Goal: Use online tool/utility: Use online tool/utility

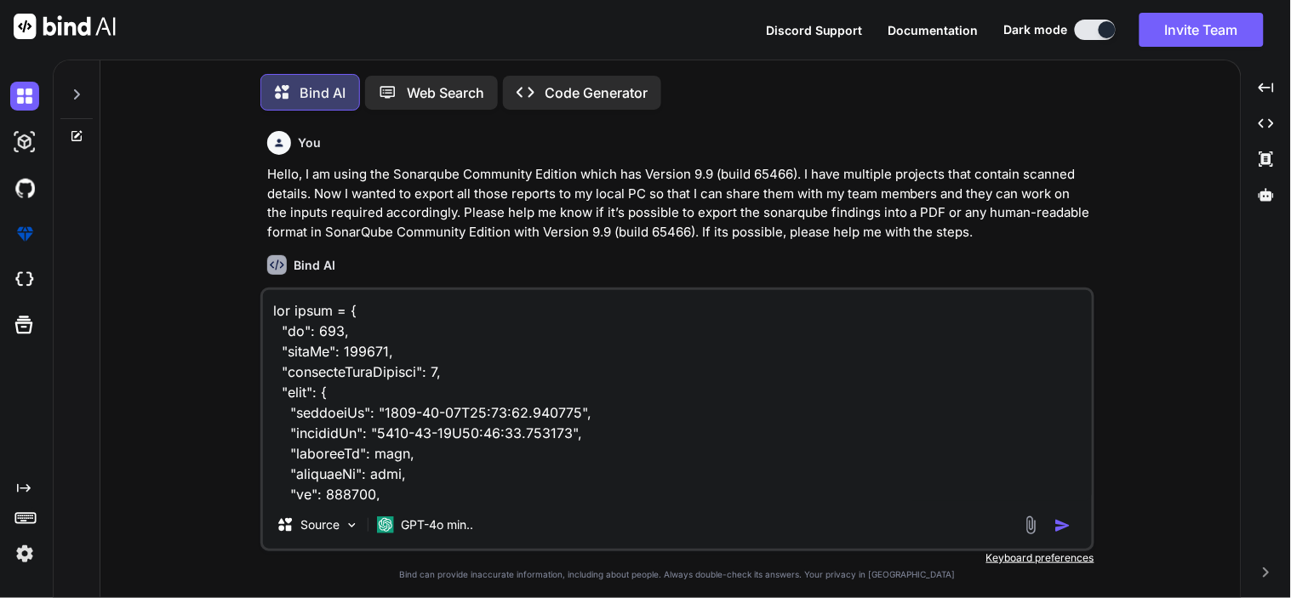
scroll to position [208208, 0]
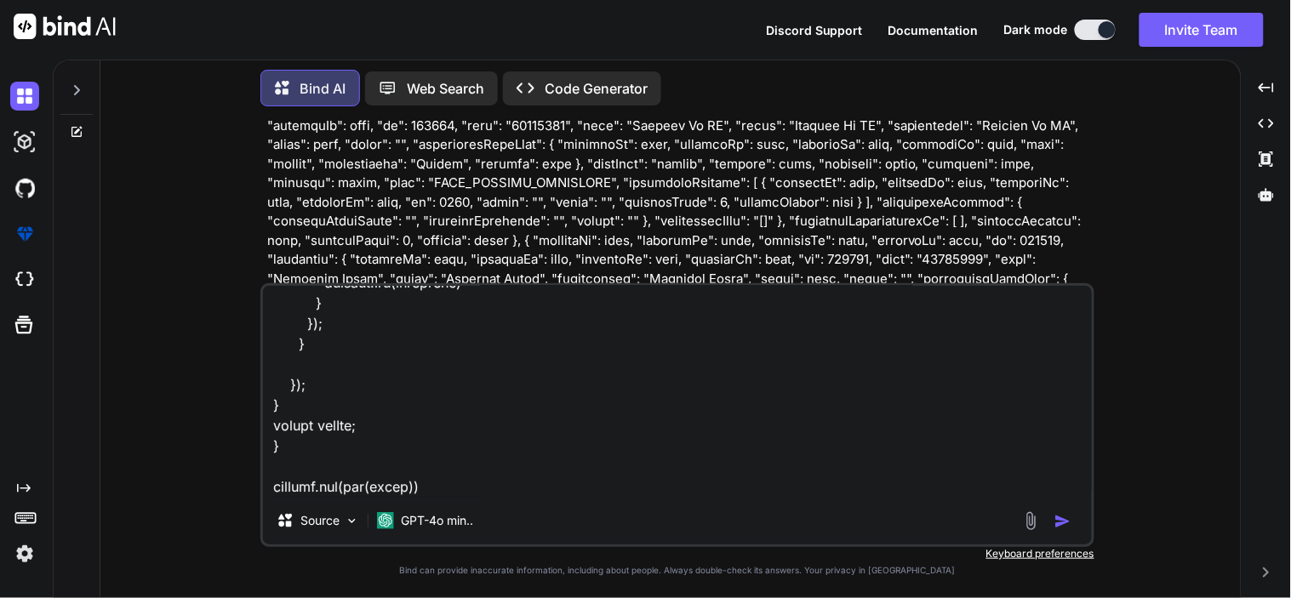
type textarea "let scope = { "id": 516, "formId": 349979, "selectedFormVersion": 1, "form": { …"
type textarea "x"
type textarea "let scope = { "id": 516, "formId": 349979, "selectedFormVersion": 1, "form": { …"
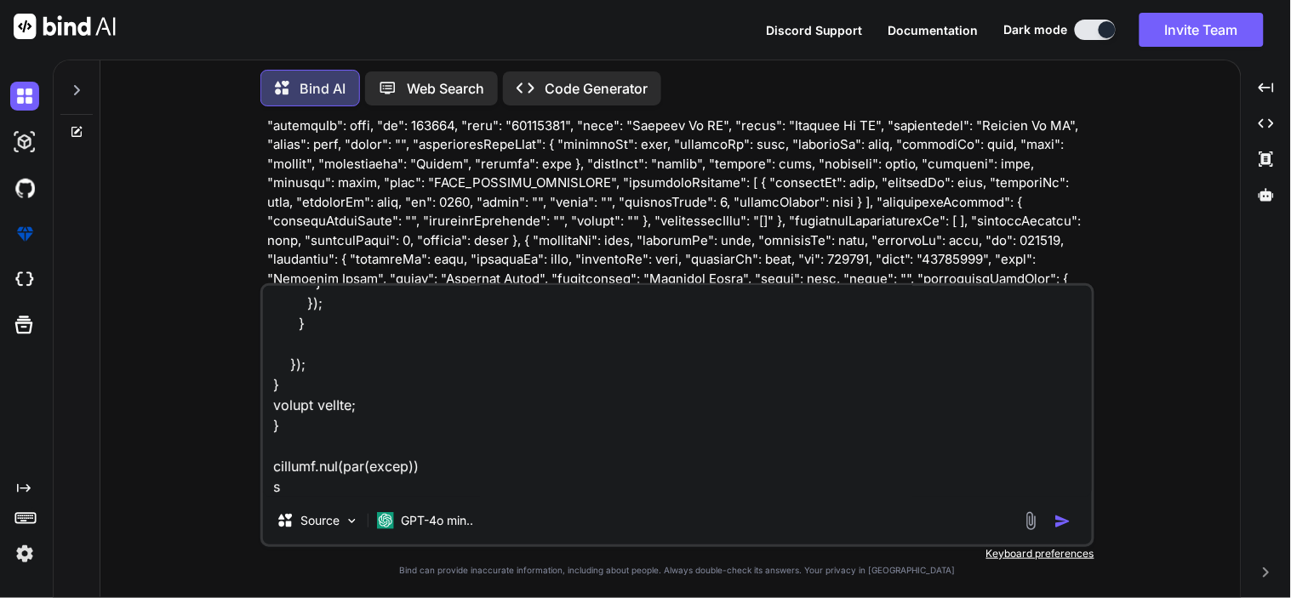
type textarea "x"
type textarea "let scope = { "id": 516, "formId": 349979, "selectedFormVersion": 1, "form": { …"
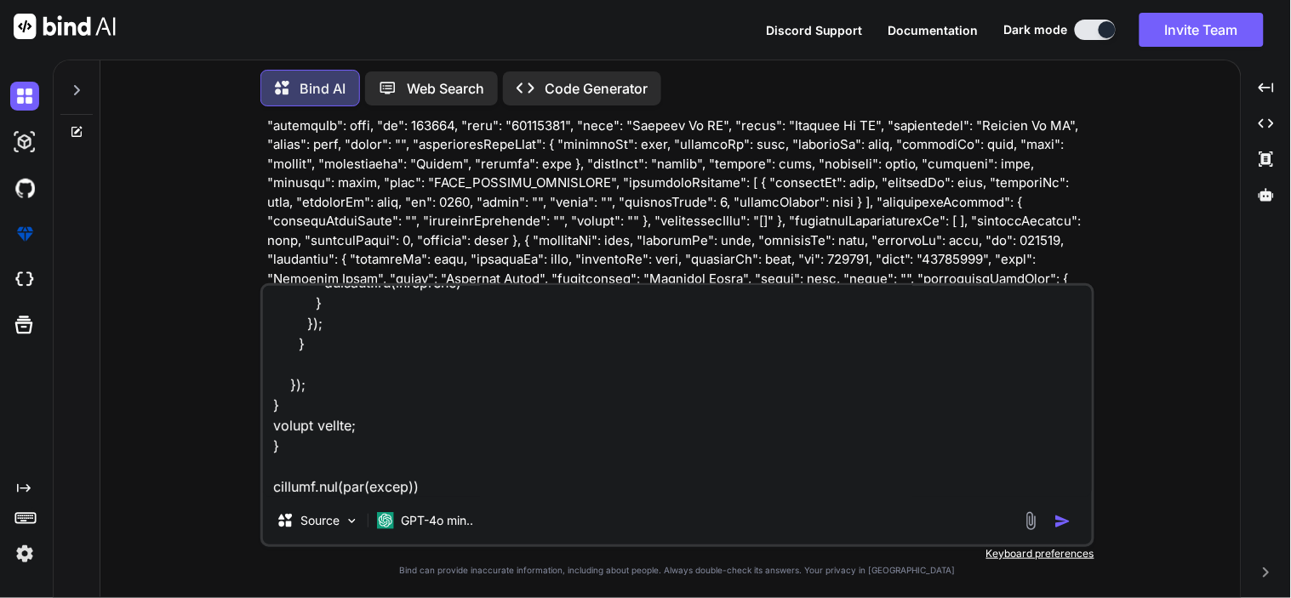
type textarea "x"
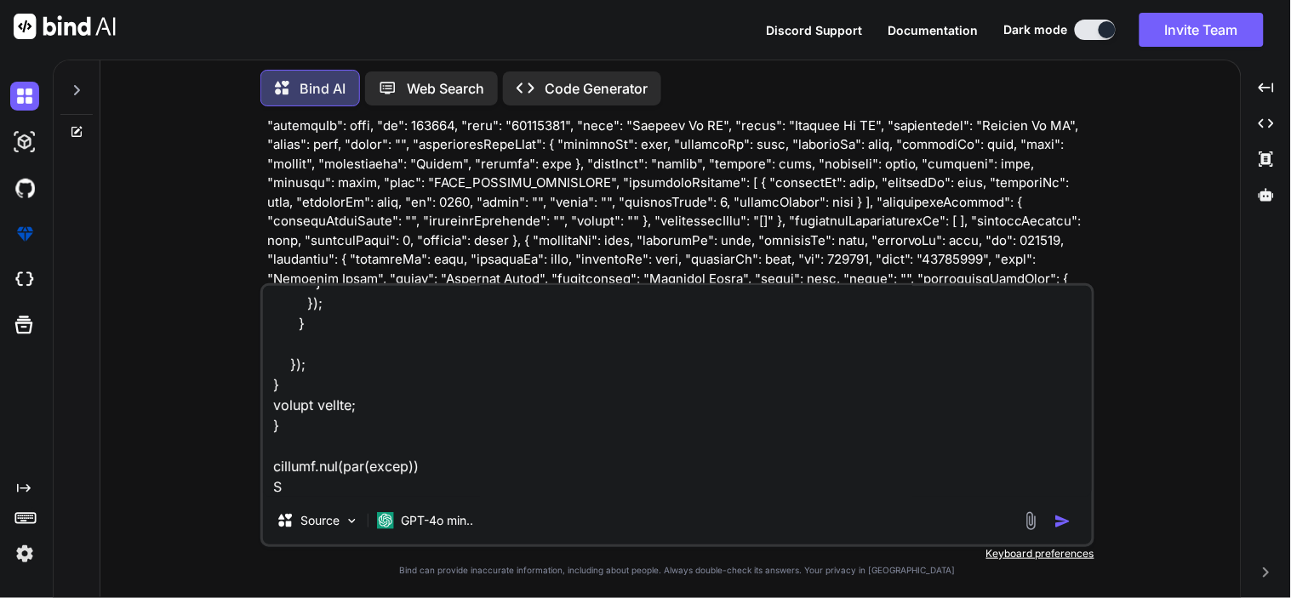
type textarea "let scope = { "id": 516, "formId": 349979, "selectedFormVersion": 1, "form": { …"
type textarea "x"
type textarea "let scope = { "id": 516, "formId": 349979, "selectedFormVersion": 1, "form": { …"
type textarea "x"
type textarea "let scope = { "id": 516, "formId": 349979, "selectedFormVersion": 1, "form": { …"
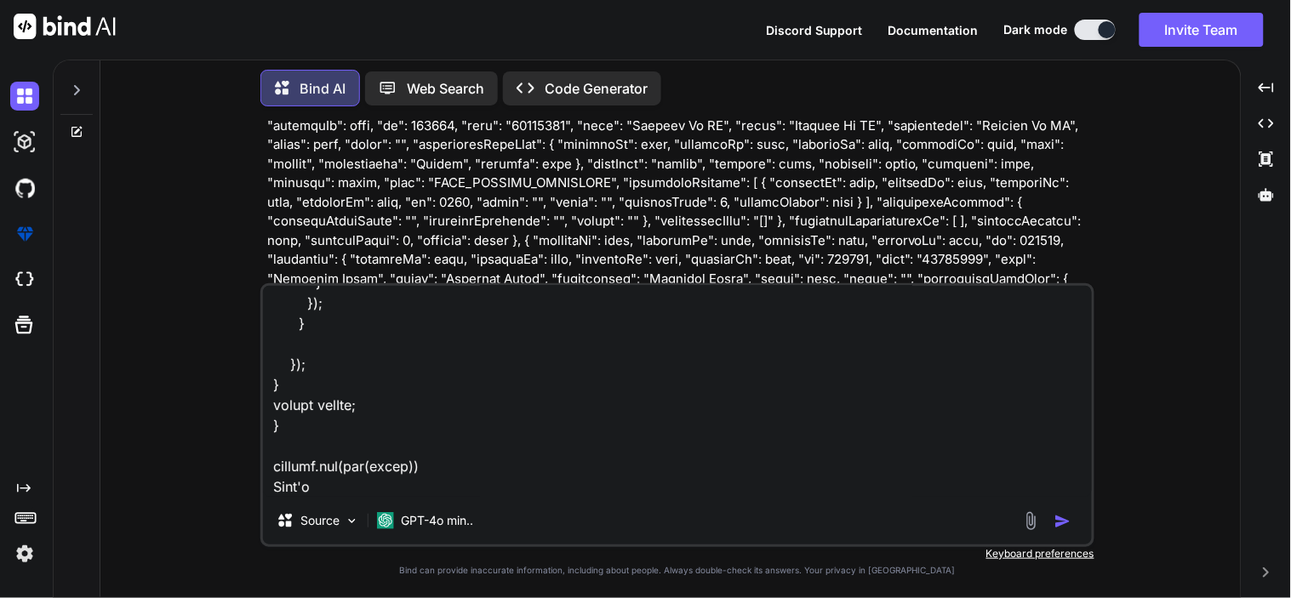
type textarea "x"
type textarea "let scope = { "id": 516, "formId": 349979, "selectedFormVersion": 1, "form": { …"
type textarea "x"
type textarea "let scope = { "id": 516, "formId": 349979, "selectedFormVersion": 1, "form": { …"
type textarea "x"
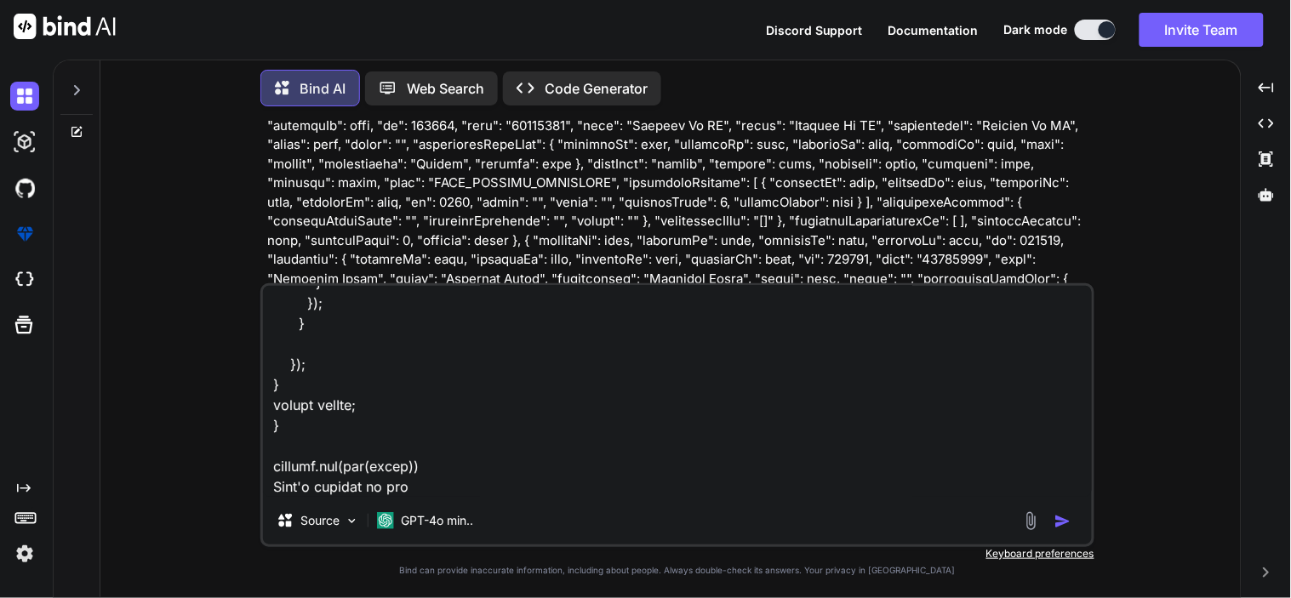
type textarea "let scope = { "id": 516, "formId": 349979, "selectedFormVersion": 1, "form": { …"
type textarea "x"
type textarea "let scope = { "id": 516, "formId": 349979, "selectedFormVersion": 1, "form": { …"
type textarea "x"
type textarea "let scope = { "id": 516, "formId": 349979, "selectedFormVersion": 1, "form": { …"
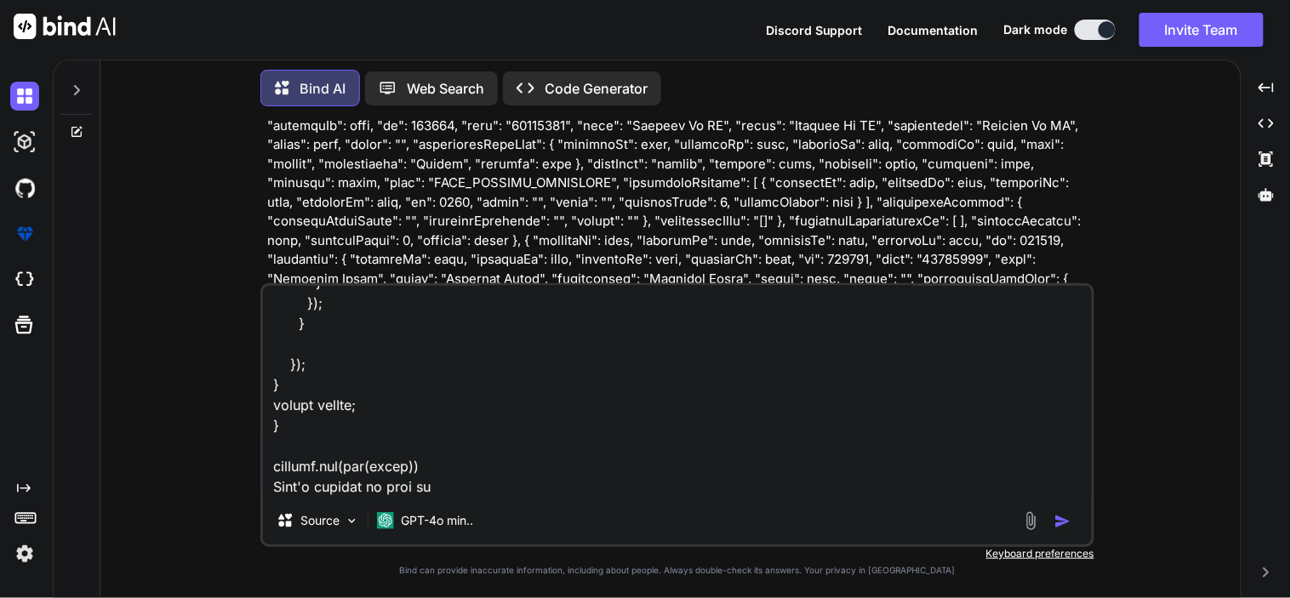
type textarea "x"
type textarea "let scope = { "id": 516, "formId": 349979, "selectedFormVersion": 1, "form": { …"
type textarea "x"
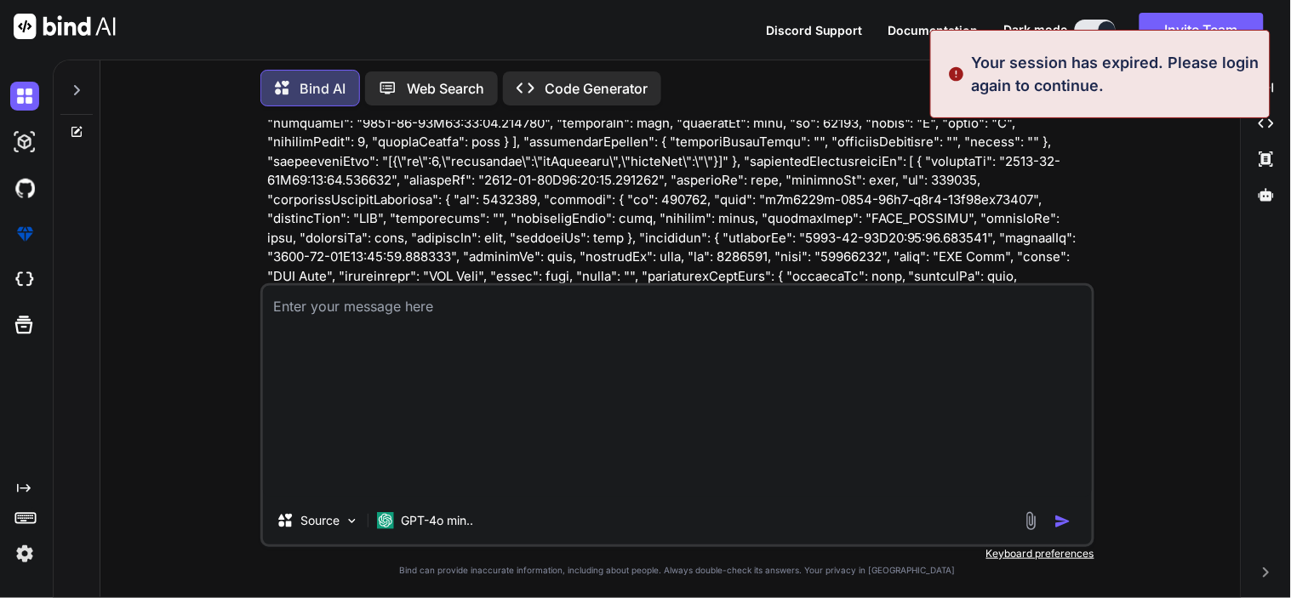
scroll to position [28061, 0]
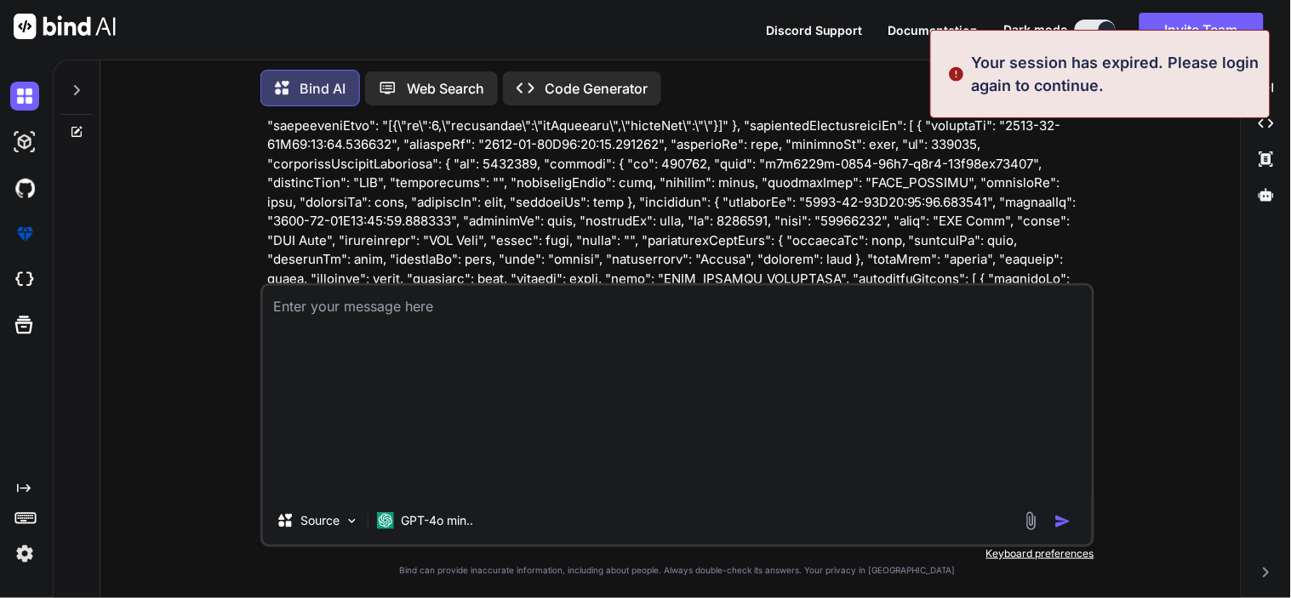
click at [1181, 173] on div "You Hello, I am using the Sonarqube Community Edition which has Version 9.9 (bu…" at bounding box center [677, 359] width 1127 height 478
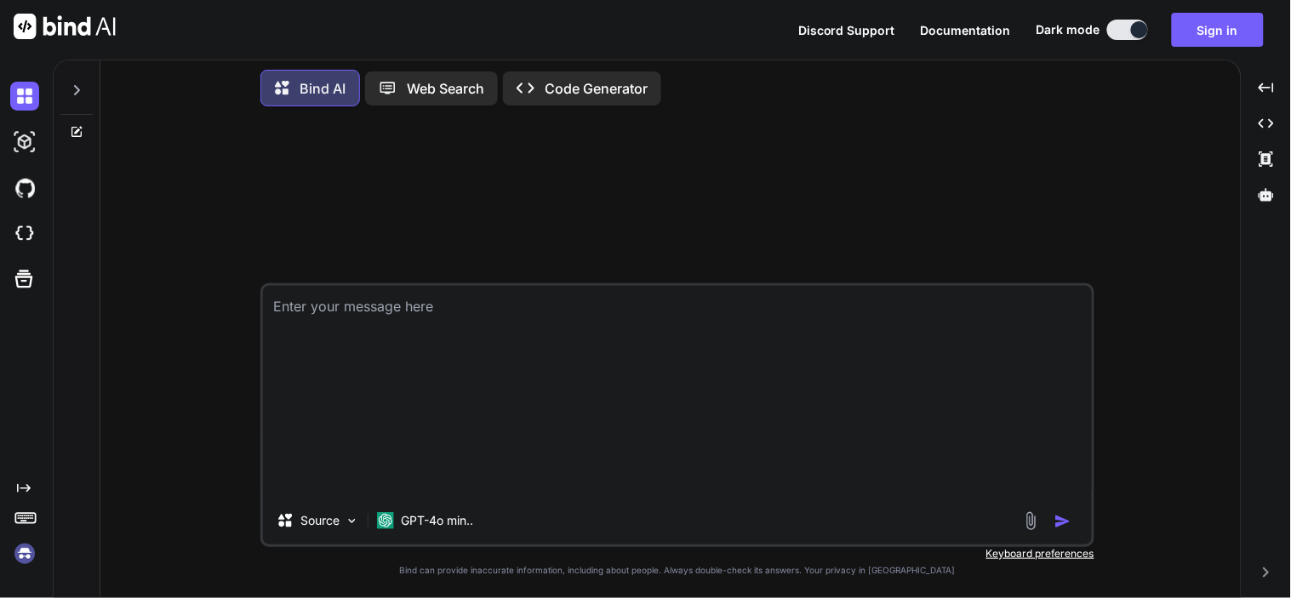
type textarea "x"
click at [1214, 29] on button "Sign in" at bounding box center [1218, 30] width 92 height 34
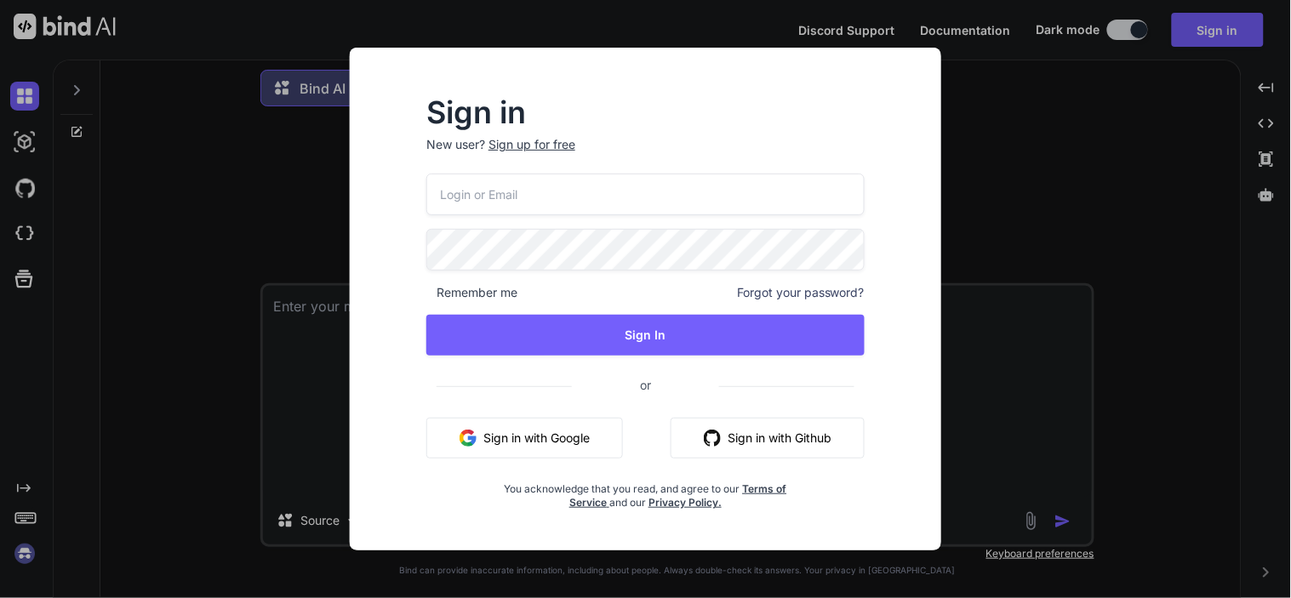
click at [504, 189] on input "email" at bounding box center [645, 195] width 438 height 42
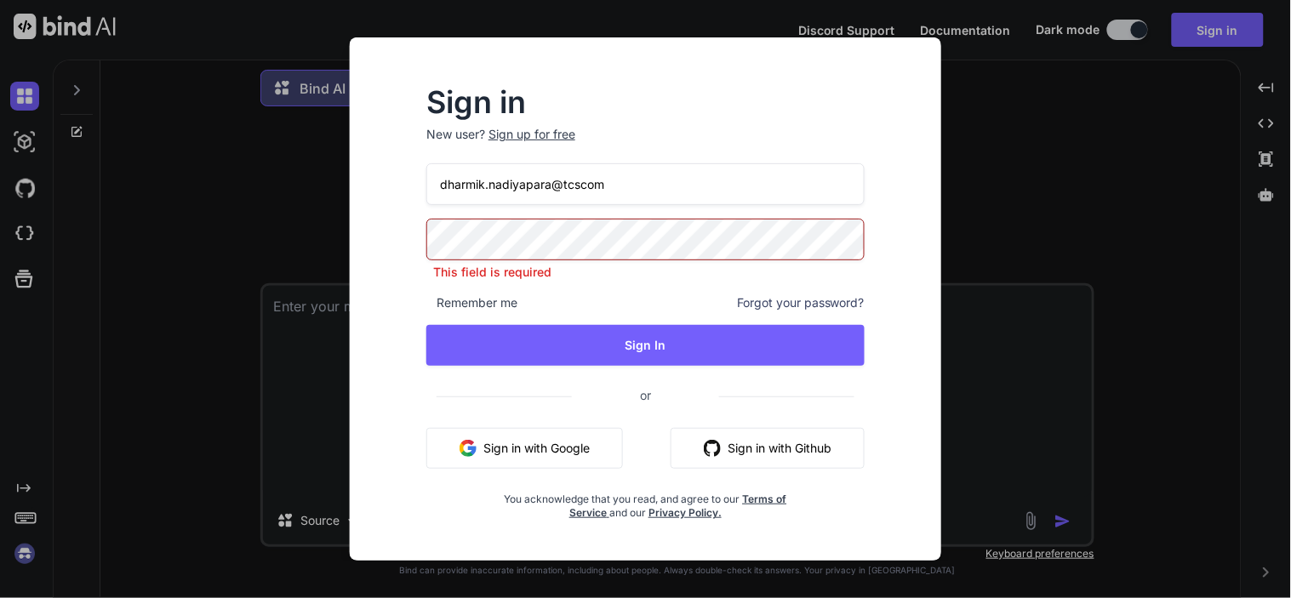
click at [576, 196] on input "dharmik.nadiyapara@tcscom" at bounding box center [645, 184] width 438 height 42
type input "dharmik.nadiyapara@tcs.com"
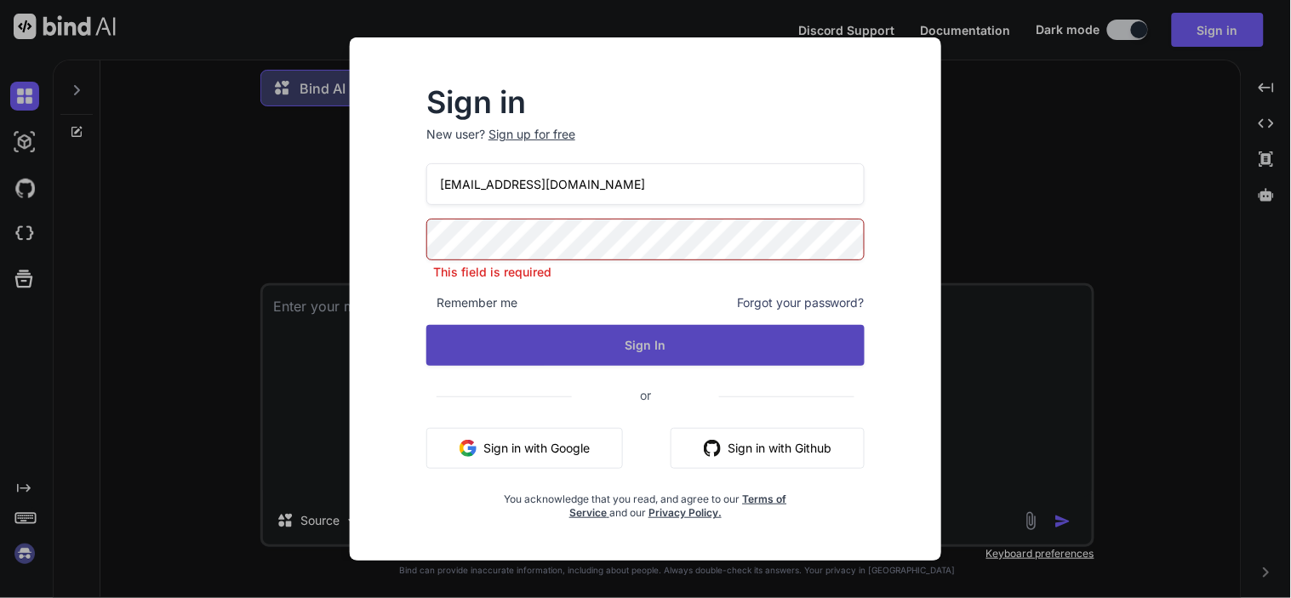
click at [670, 332] on button "Sign In" at bounding box center [645, 345] width 438 height 41
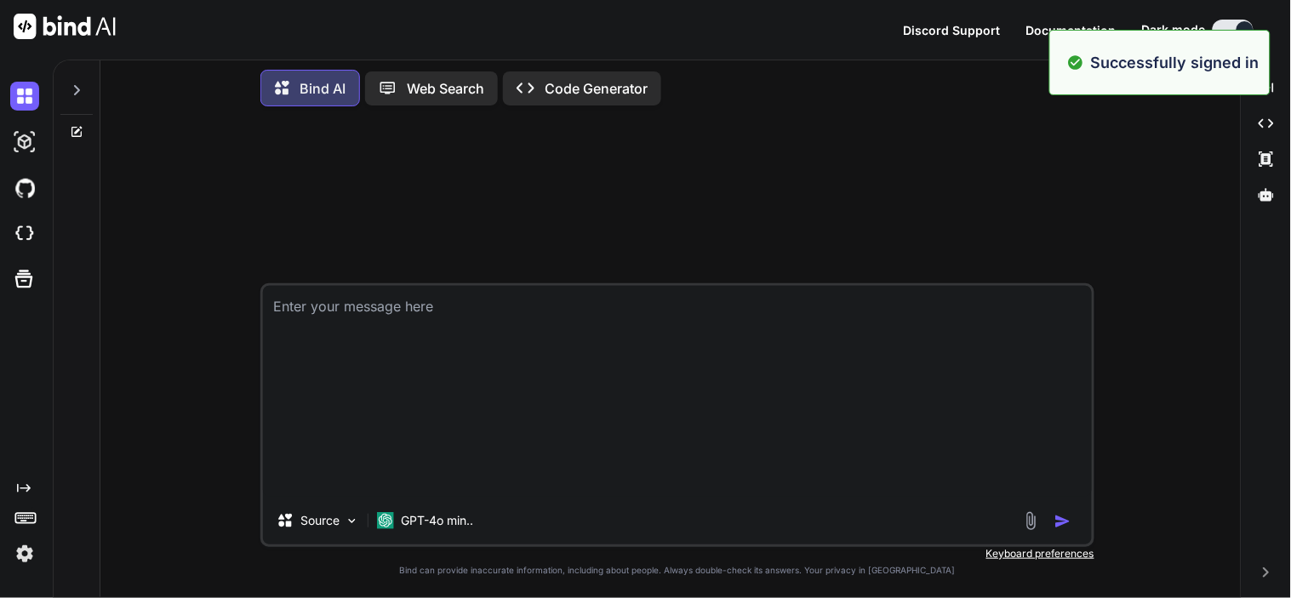
click at [684, 495] on textarea at bounding box center [677, 391] width 829 height 211
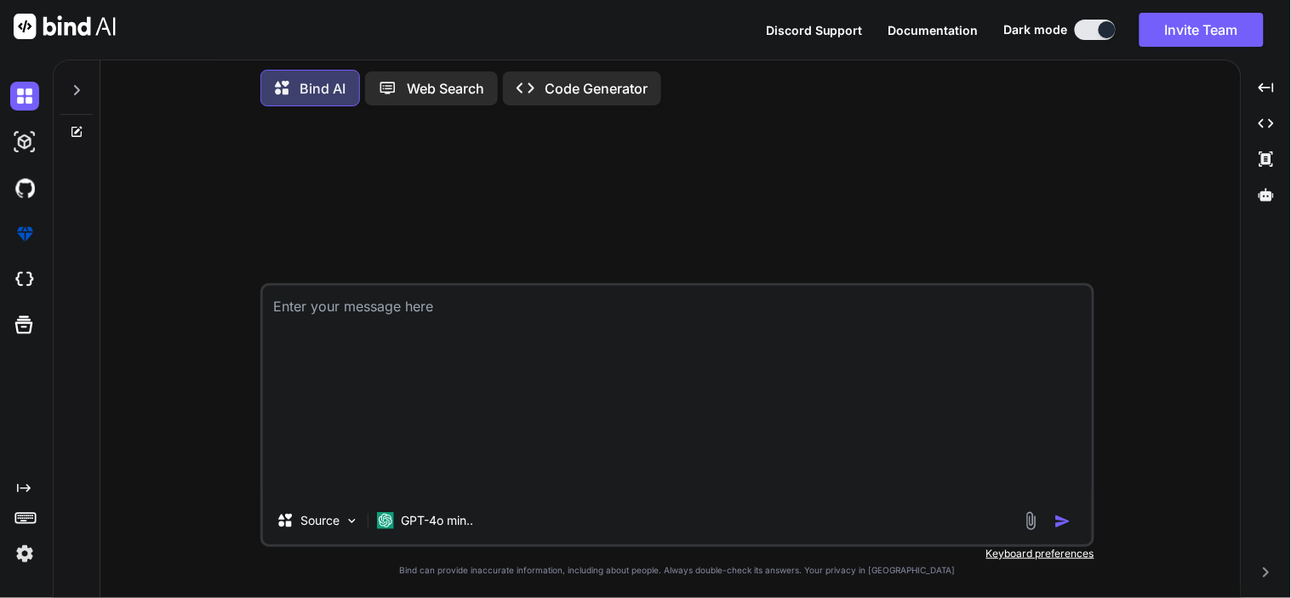
scroll to position [5222, 0]
click at [1060, 516] on img "button" at bounding box center [1063, 521] width 17 height 17
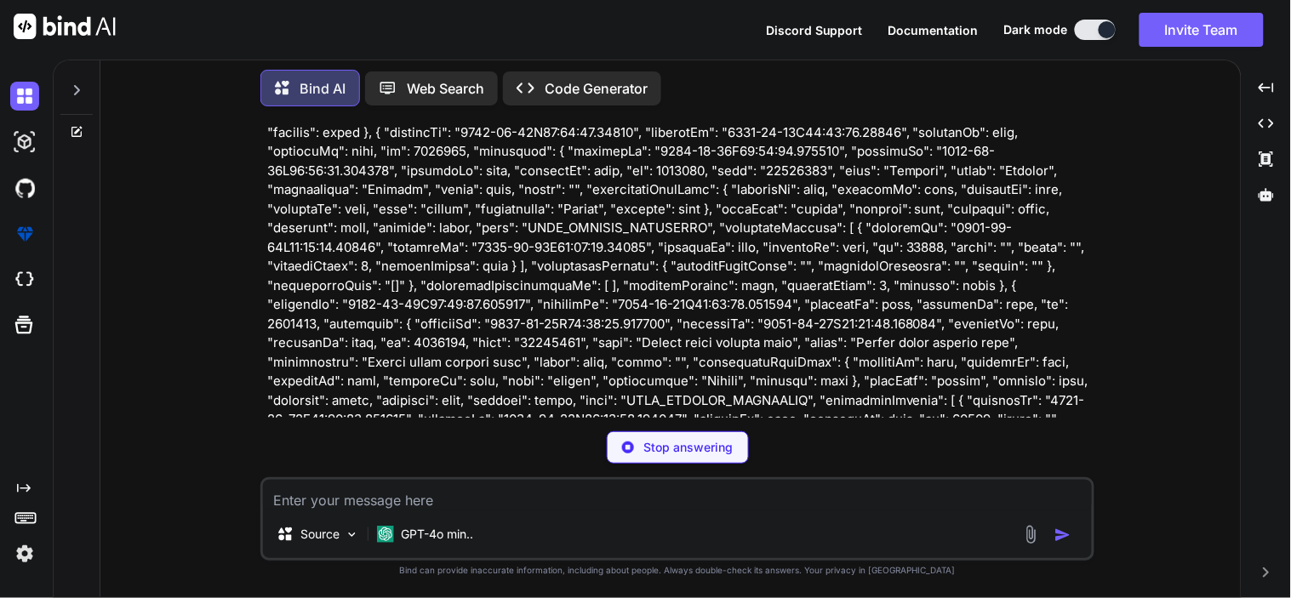
scroll to position [30372, 0]
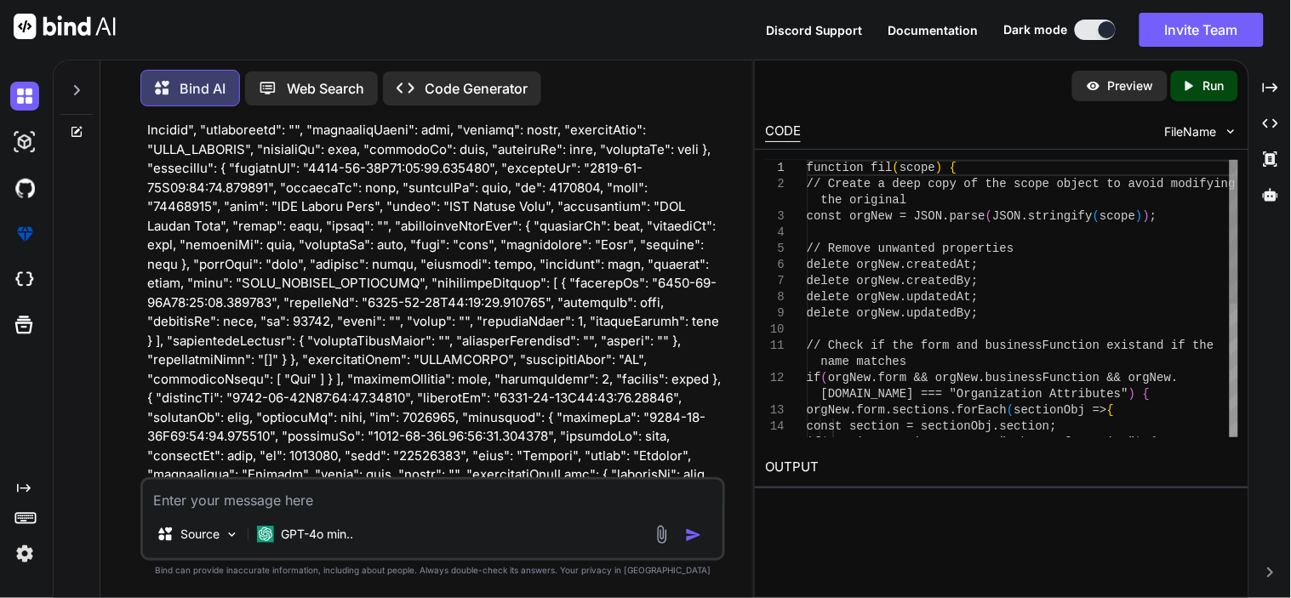
type textarea "x"
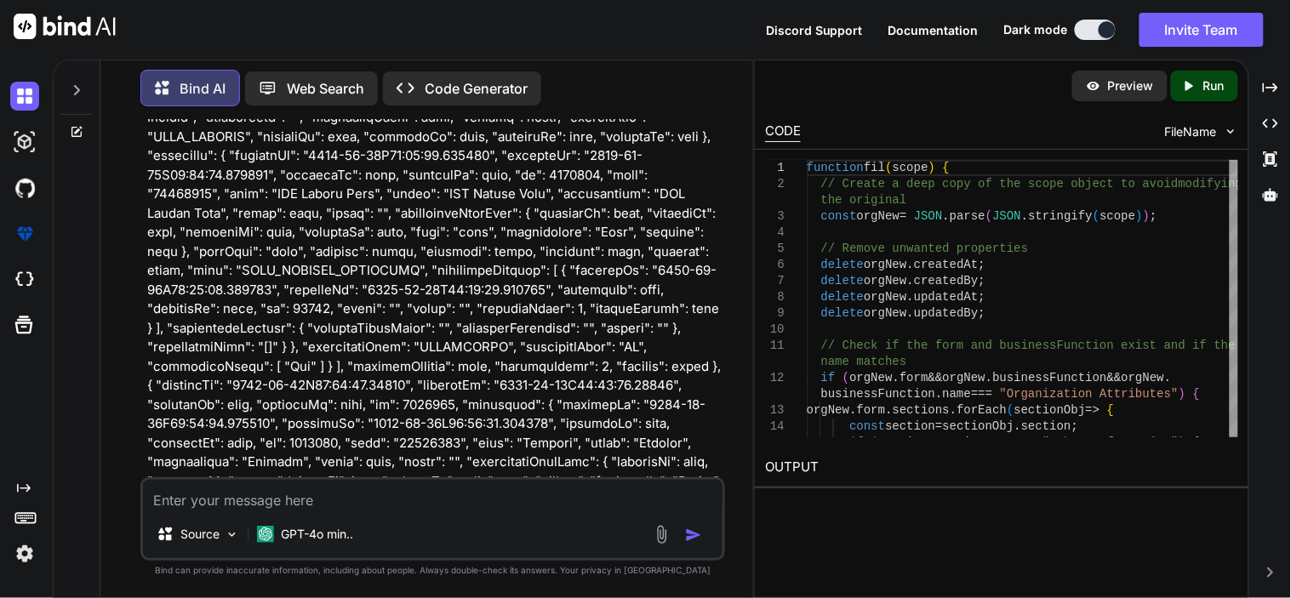
scroll to position [44146, 0]
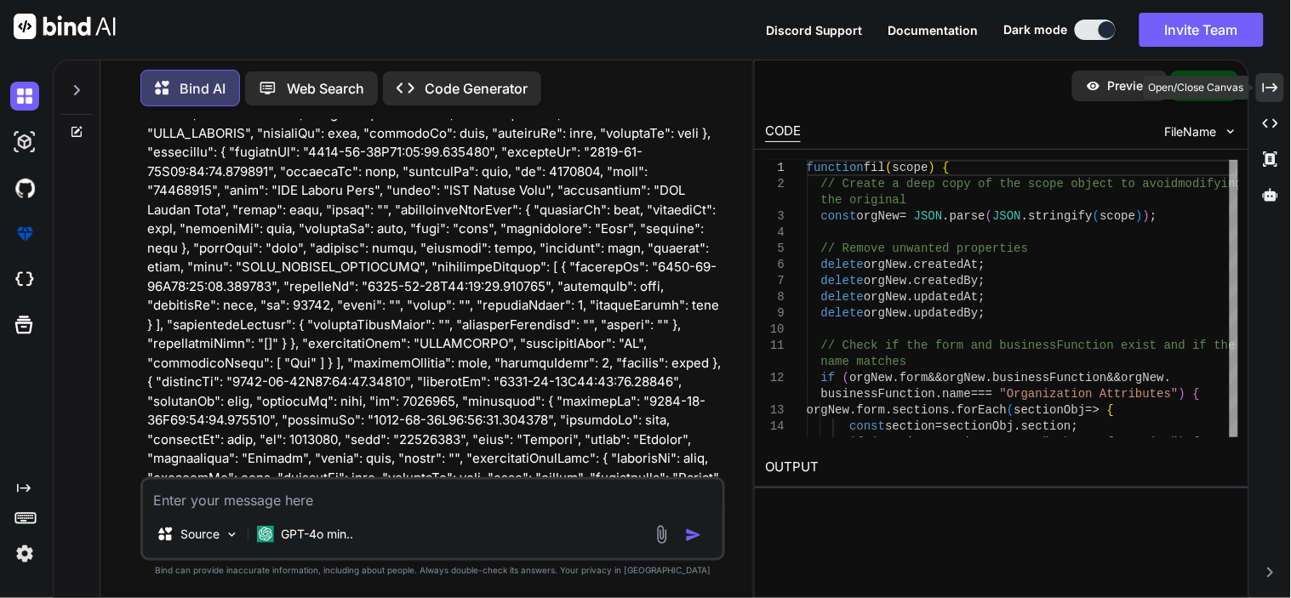
click at [1274, 94] on icon "Created with Pixso." at bounding box center [1270, 87] width 15 height 15
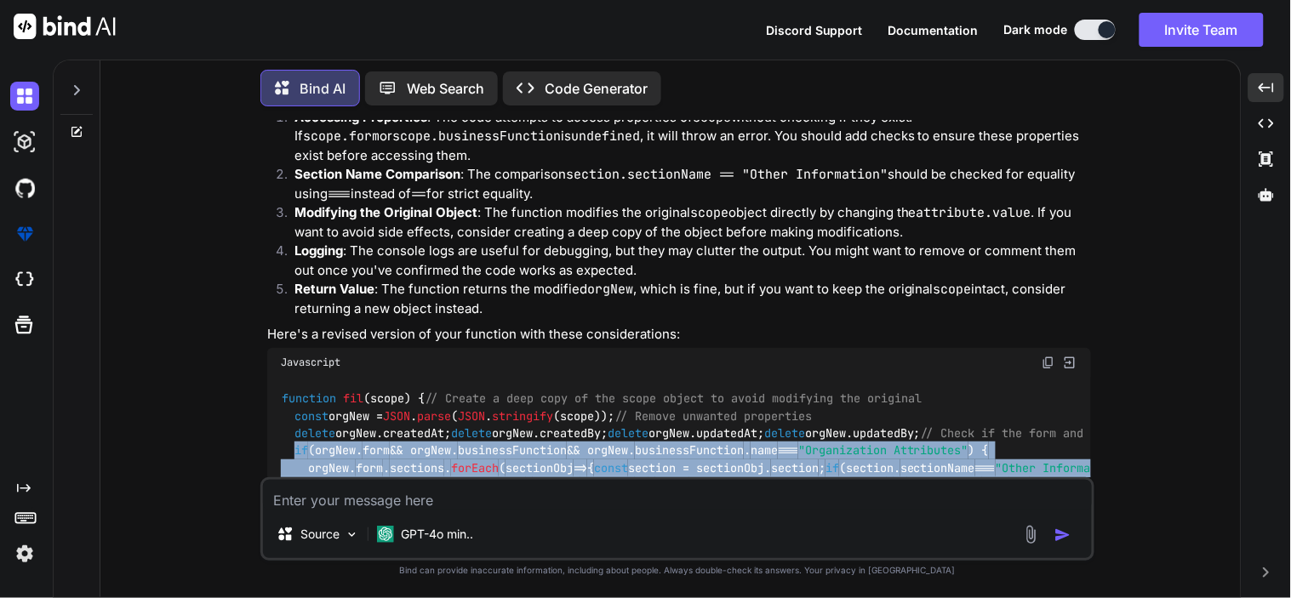
scroll to position [31054, 0]
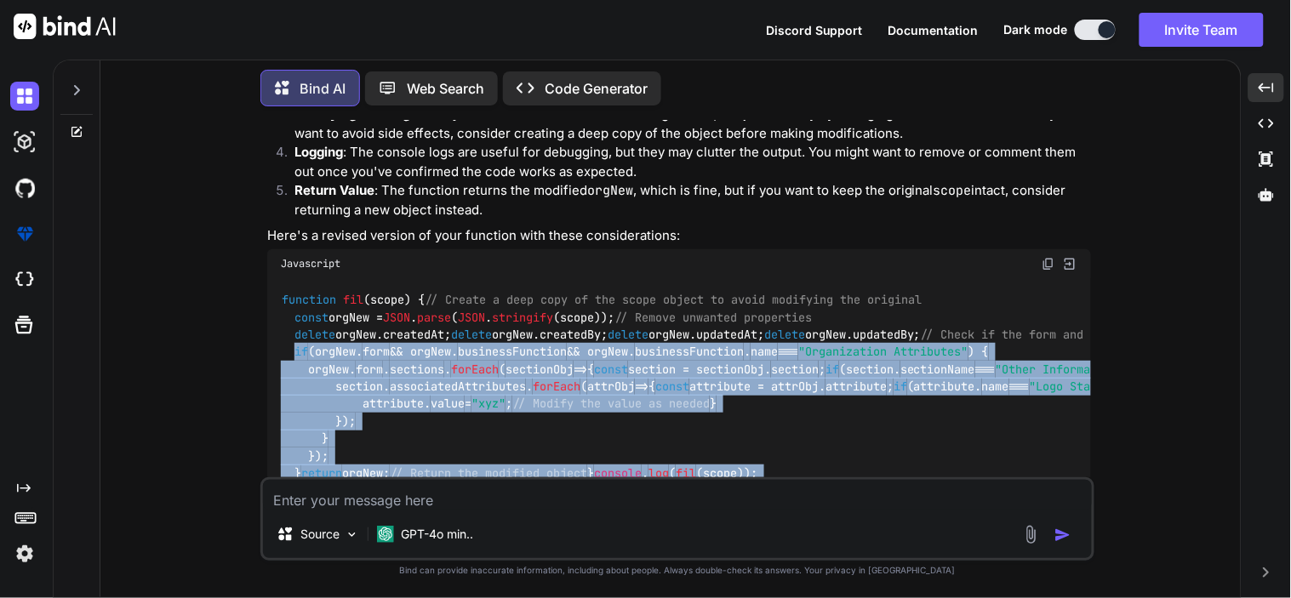
drag, startPoint x: 295, startPoint y: 213, endPoint x: 290, endPoint y: 267, distance: 54.6
click at [290, 278] on div "function fil ( scope ) { // Create a deep copy of the scope object to avoid mod…" at bounding box center [679, 387] width 824 height 218
copy code "if (orgNew. form && orgNew. businessFunction && orgNew. businessFunction . name…"
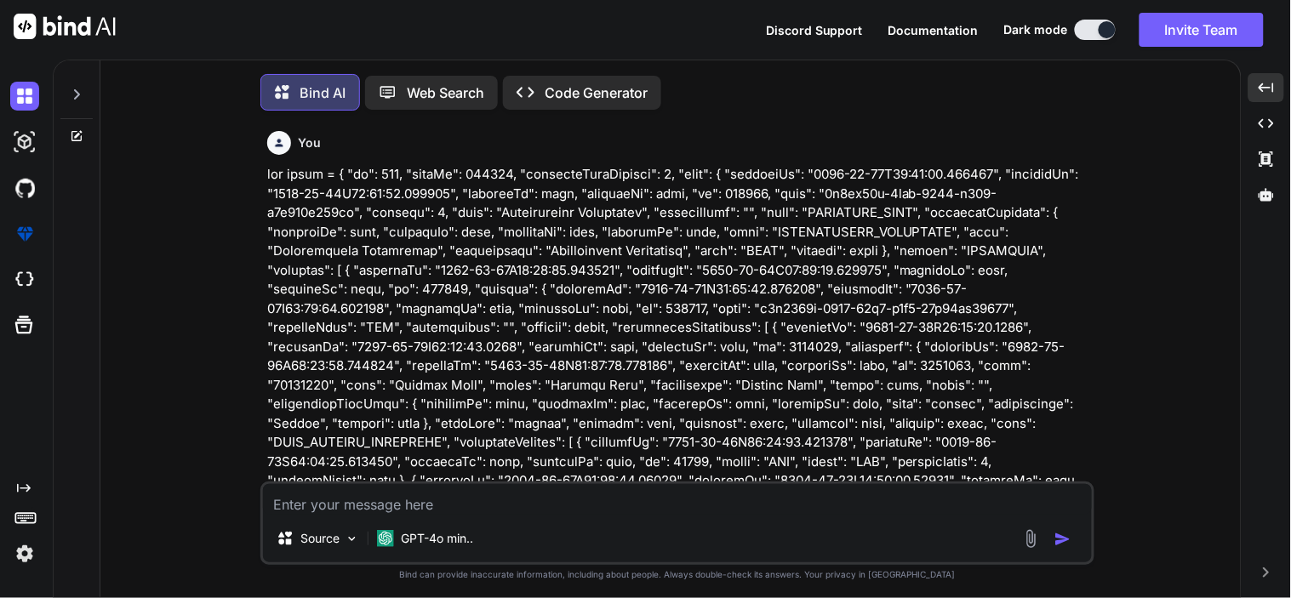
scroll to position [31054, 0]
